Goal: Task Accomplishment & Management: Complete application form

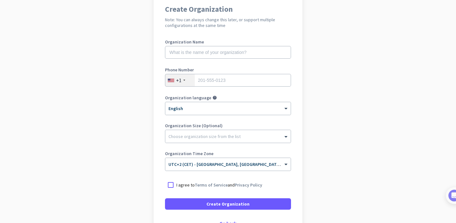
scroll to position [57, 0]
click at [246, 55] on input "text" at bounding box center [228, 52] width 126 height 13
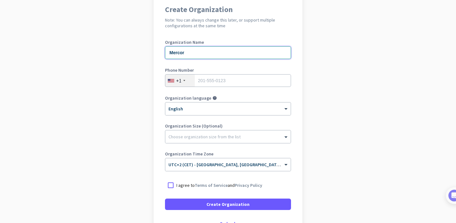
click at [200, 54] on input "Mercor" at bounding box center [228, 52] width 126 height 13
type input "[PERSON_NAME]"
click at [180, 80] on div "+1" at bounding box center [178, 80] width 5 height 6
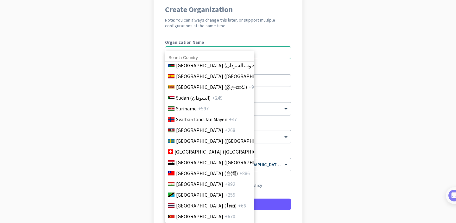
scroll to position [2236, 0]
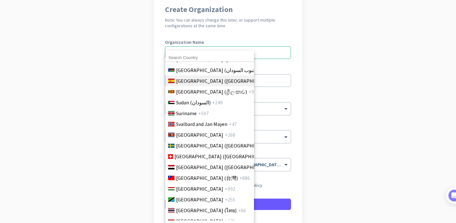
click at [197, 77] on span "[GEOGRAPHIC_DATA] ([GEOGRAPHIC_DATA])" at bounding box center [225, 81] width 99 height 8
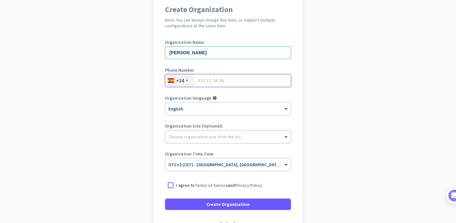
click at [208, 80] on input "tel" at bounding box center [228, 80] width 126 height 13
type input "678231099"
click at [151, 107] on app-onboarding-organization "Create Organization Note: You can always change this later, or support multiple…" at bounding box center [228, 131] width 456 height 274
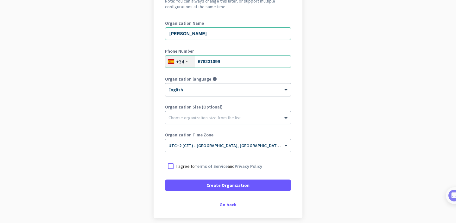
scroll to position [89, 0]
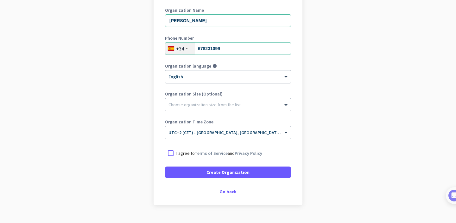
click at [190, 107] on div "Choose organization size from the list" at bounding box center [204, 105] width 72 height 6
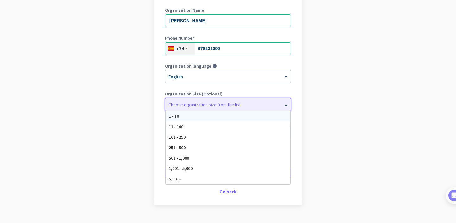
click at [152, 98] on app-onboarding-organization "Create Organization Note: You can always change this later, or support multiple…" at bounding box center [228, 99] width 456 height 274
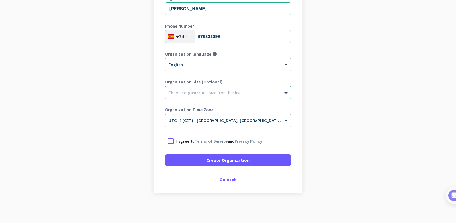
scroll to position [103, 0]
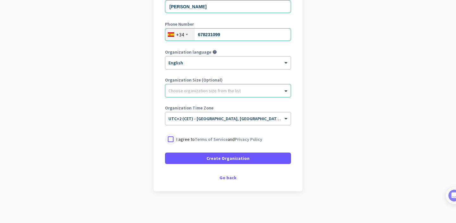
click at [168, 141] on div at bounding box center [170, 138] width 11 height 11
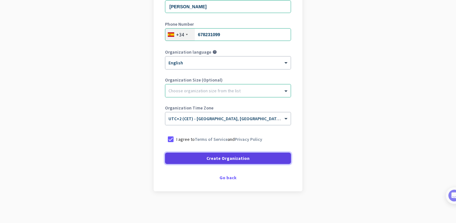
click at [182, 161] on span at bounding box center [228, 157] width 126 height 15
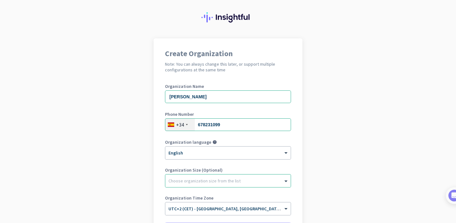
scroll to position [0, 0]
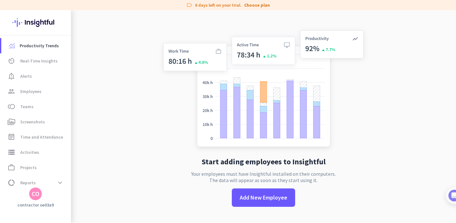
click at [217, 96] on img at bounding box center [264, 90] width 210 height 126
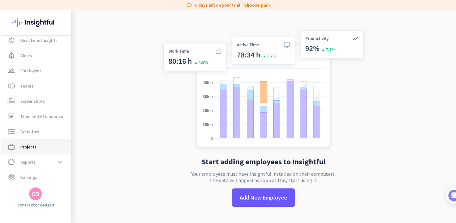
click at [49, 144] on span "work_outline Projects" at bounding box center [36, 147] width 60 height 8
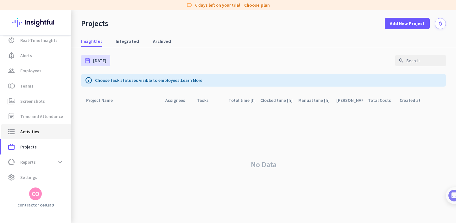
click at [47, 137] on link "storage Activities" at bounding box center [36, 131] width 70 height 15
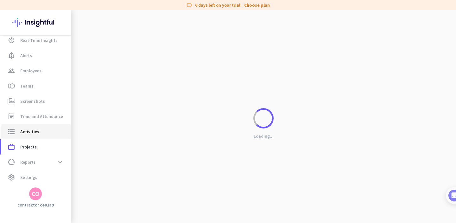
type input "[DATE]"
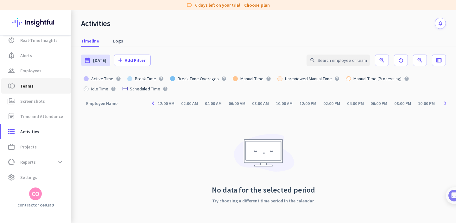
click at [45, 88] on span "toll Teams" at bounding box center [36, 86] width 60 height 8
type input "[DATE] - [DATE]"
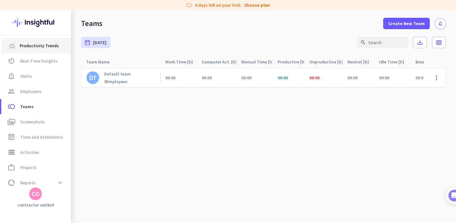
click at [40, 45] on span "Productivity Trends" at bounding box center [39, 46] width 39 height 8
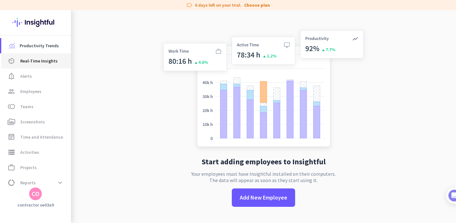
click at [40, 61] on span "Real-Time Insights" at bounding box center [38, 61] width 37 height 8
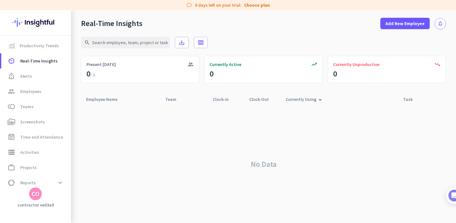
click at [51, 19] on img at bounding box center [35, 22] width 46 height 25
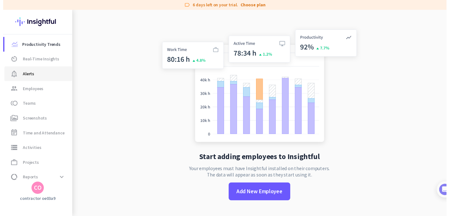
scroll to position [21, 0]
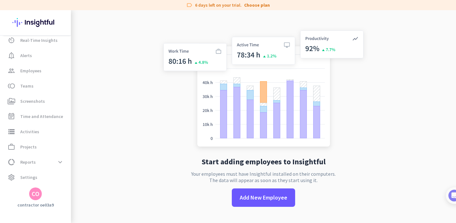
click at [34, 197] on div "CO" at bounding box center [36, 193] width 8 height 6
click at [112, 109] on div at bounding box center [228, 111] width 456 height 223
